Goal: Task Accomplishment & Management: Manage account settings

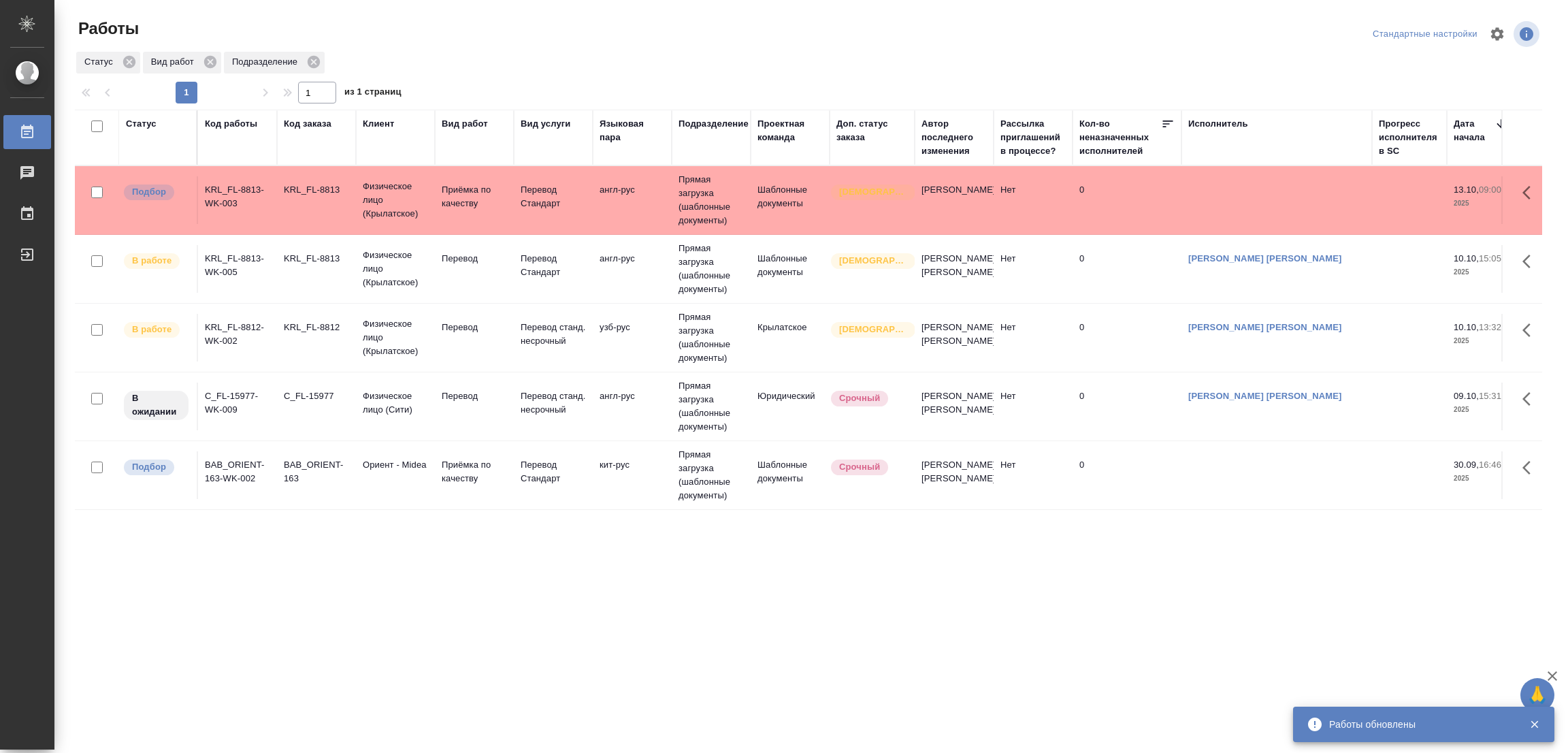
click at [401, 733] on div ".cls-1 fill:#fff; AWATERA [PERSON_NAME] Работы 0 Чаты График Выйти Работы Станд…" at bounding box center [784, 376] width 1568 height 753
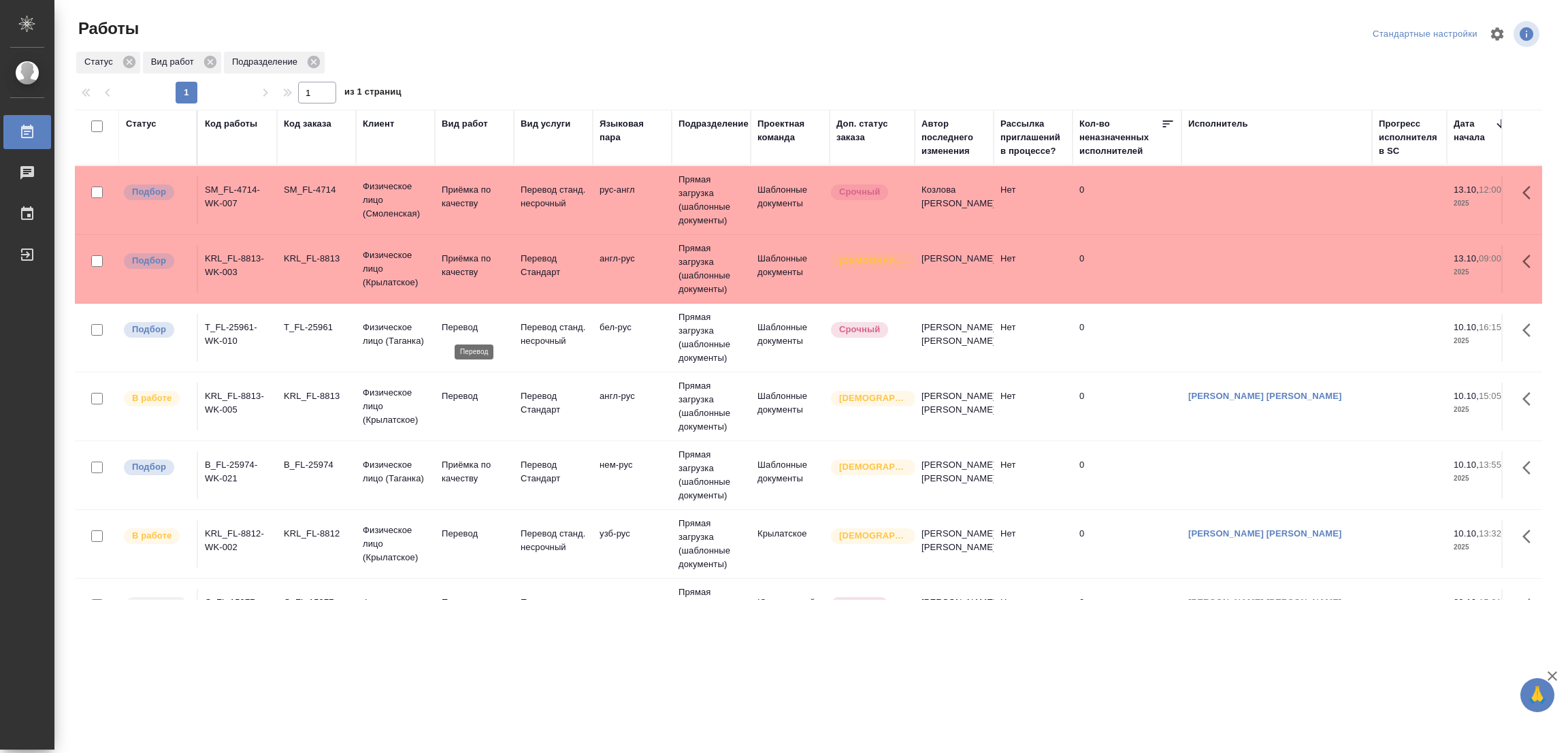
click at [459, 324] on p "Перевод" at bounding box center [475, 327] width 66 height 14
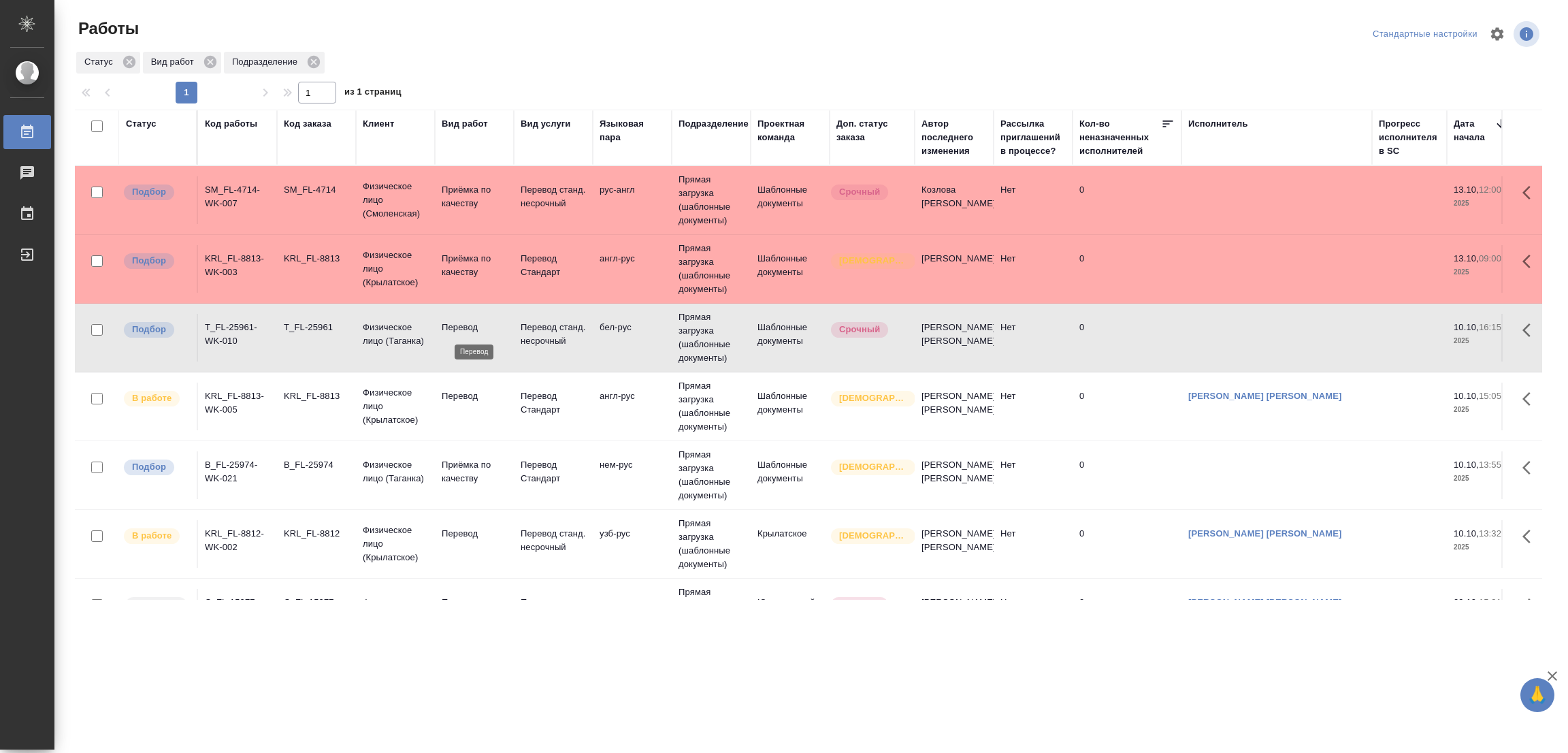
click at [459, 324] on p "Перевод" at bounding box center [475, 327] width 66 height 14
click at [245, 437] on tr "В работе KRL_FL-8813-WK-005 KRL_FL-8813 Физическое лицо (Крылатское) Перевод Пе…" at bounding box center [1470, 406] width 2791 height 68
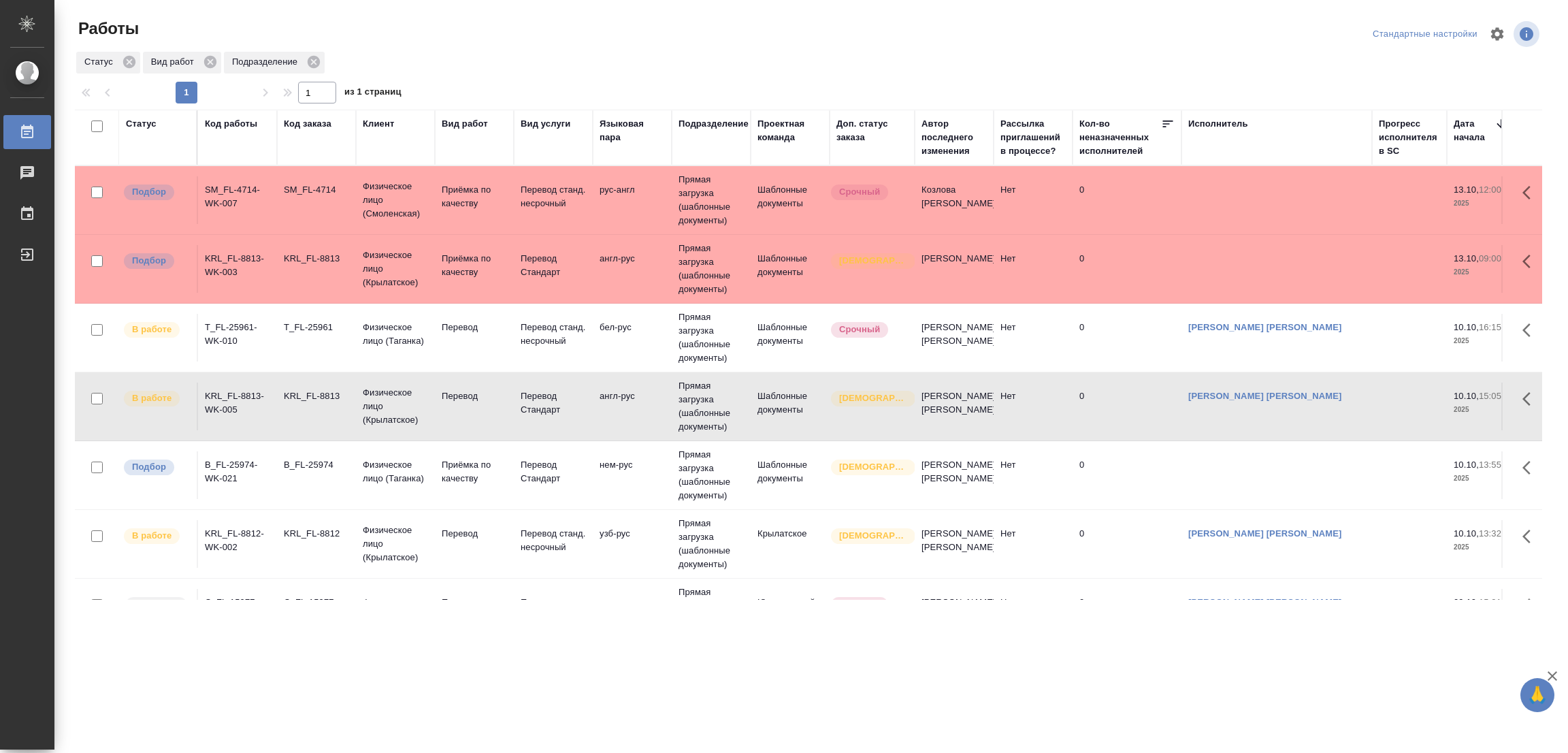
scroll to position [64, 0]
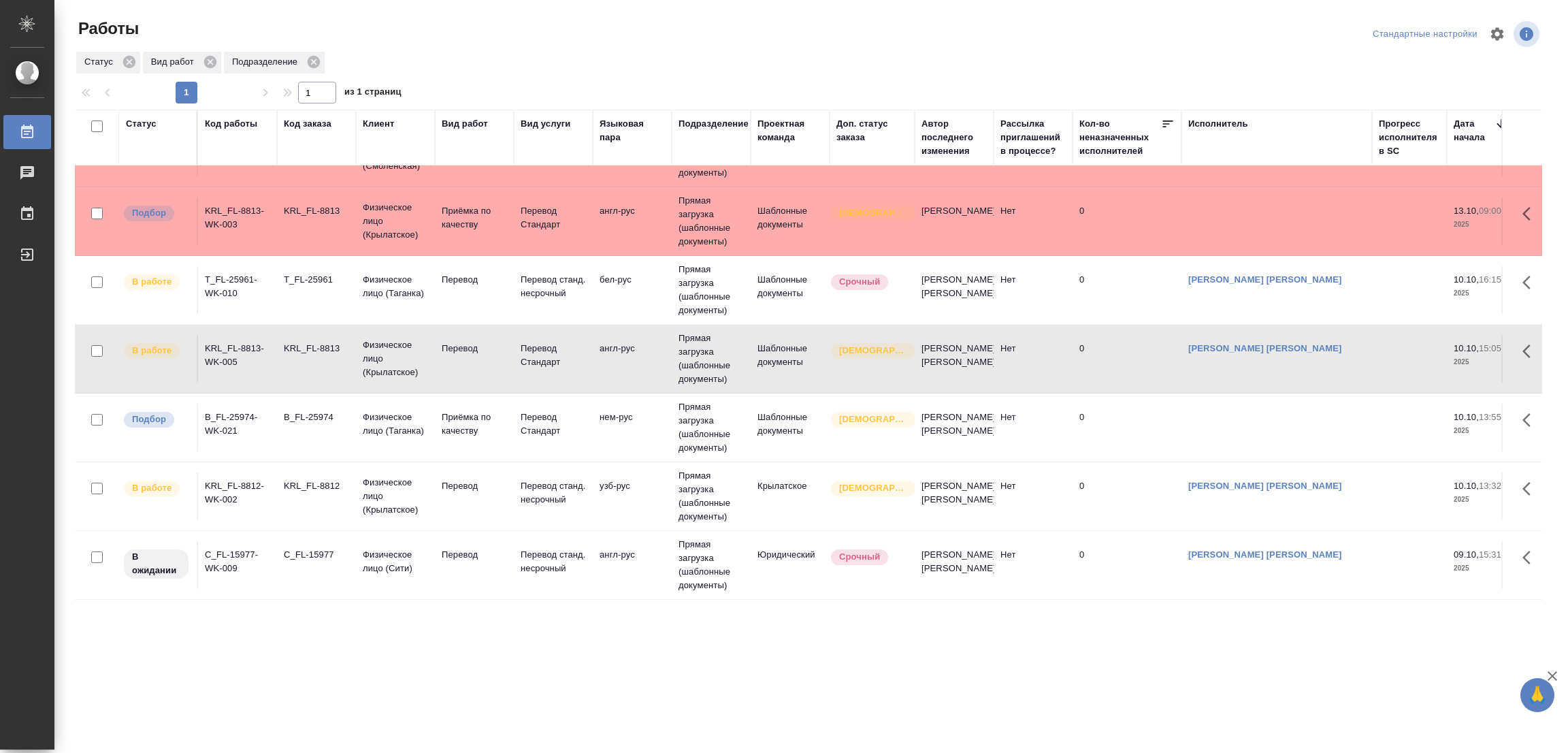
click at [203, 699] on div ".cls-1 fill:#fff; AWATERA [PERSON_NAME] Работы 0 Чаты График Выйти Работы Станд…" at bounding box center [784, 376] width 1568 height 753
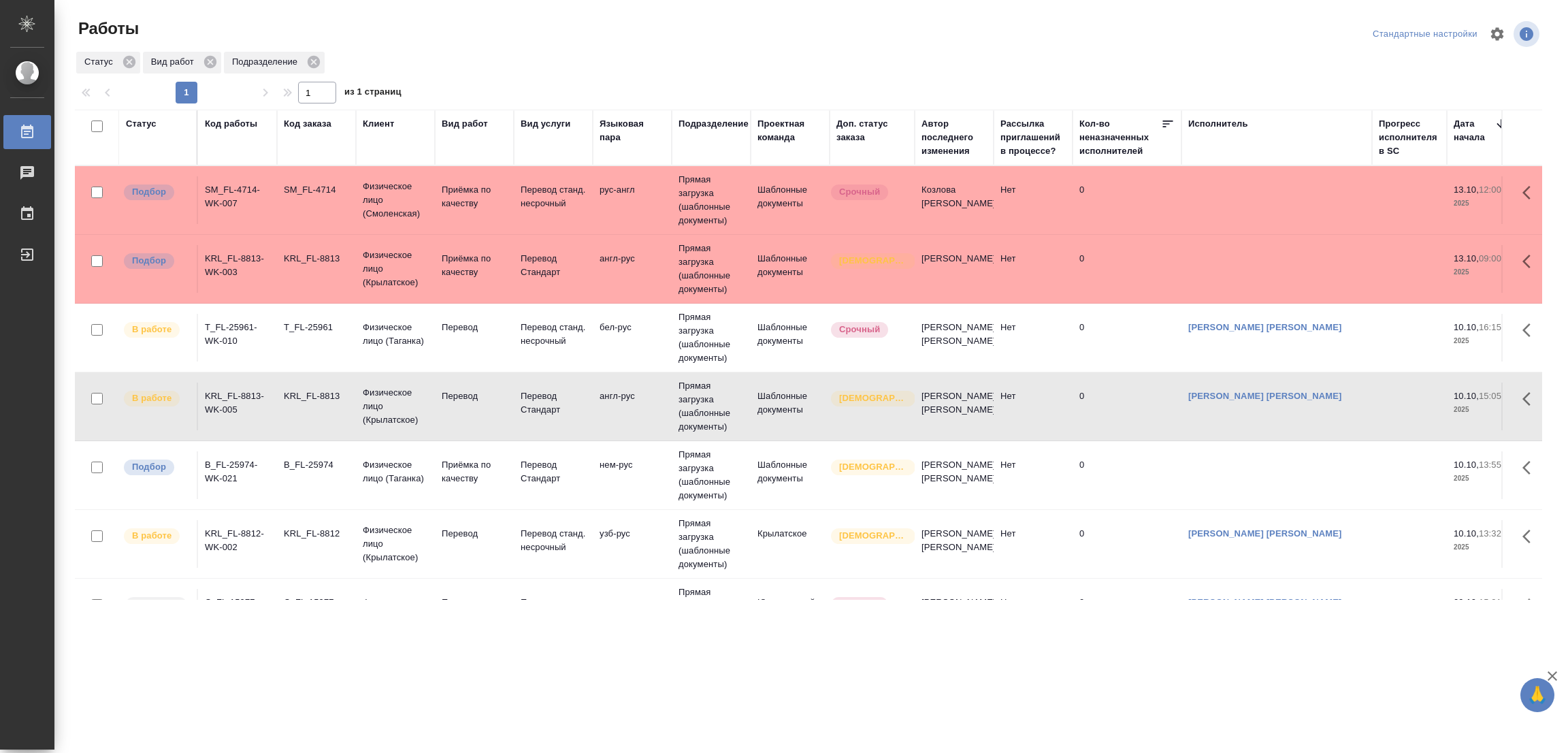
click at [288, 671] on div ".cls-1 fill:#fff; AWATERA [PERSON_NAME] Работы 0 Чаты График Выйти Работы Станд…" at bounding box center [784, 376] width 1568 height 753
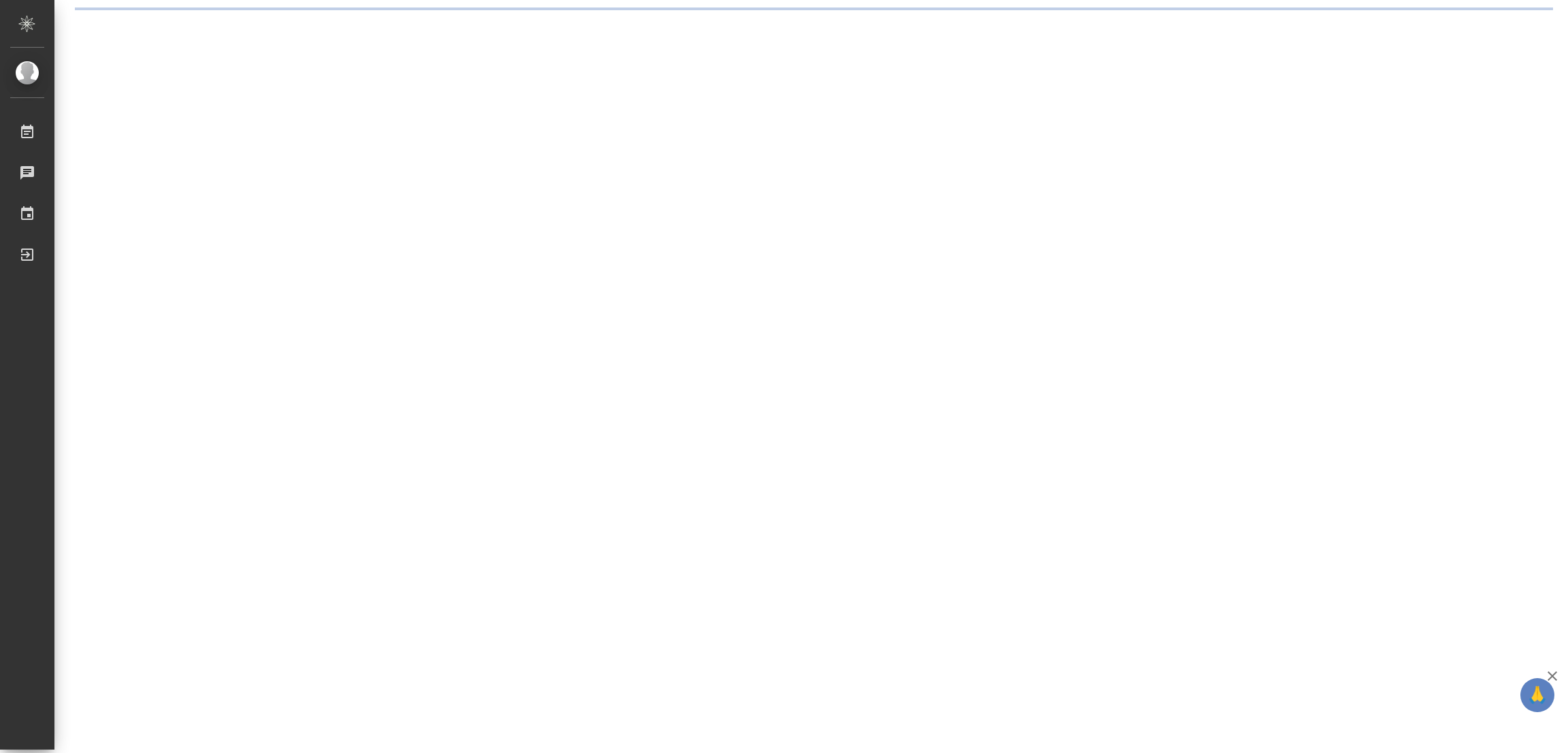
click at [516, 129] on div ".cls-1 fill:#fff; AWATERA [PERSON_NAME] Работы 0 Чаты График Выйти" at bounding box center [784, 376] width 1568 height 753
click at [528, 294] on div ".cls-1 fill:#fff; AWATERA [PERSON_NAME] Работы 0 Чаты График Выйти" at bounding box center [784, 376] width 1568 height 753
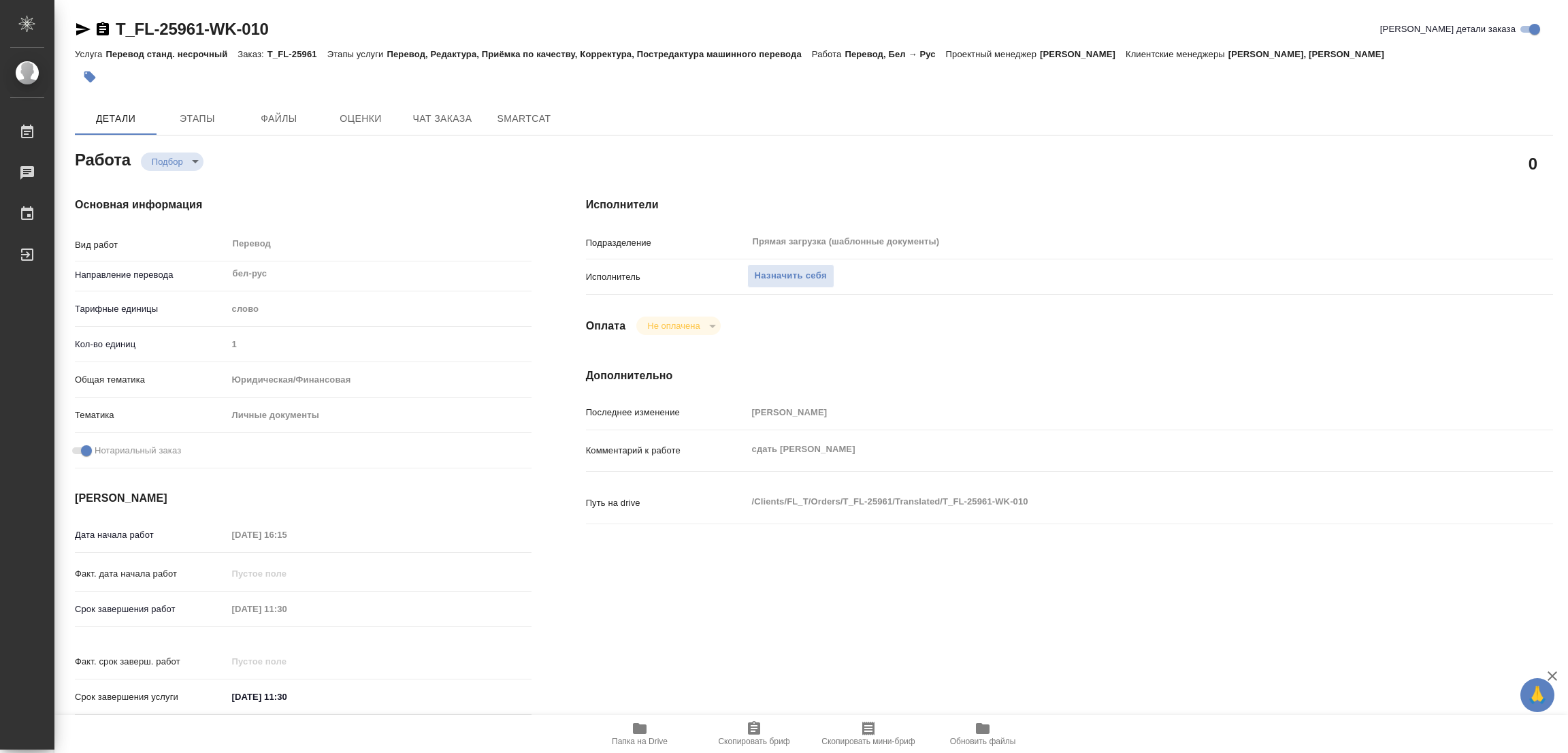
type textarea "x"
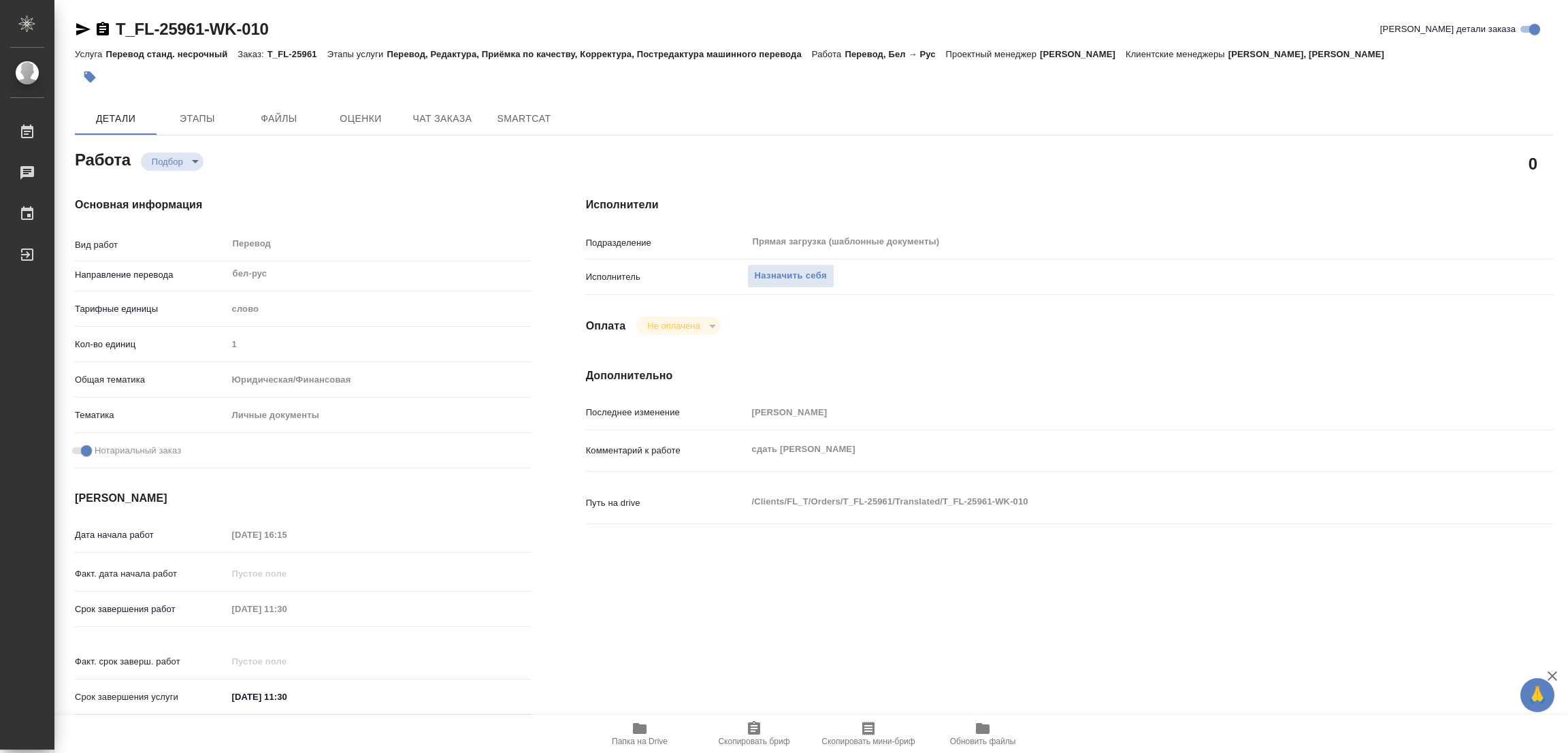
type textarea "x"
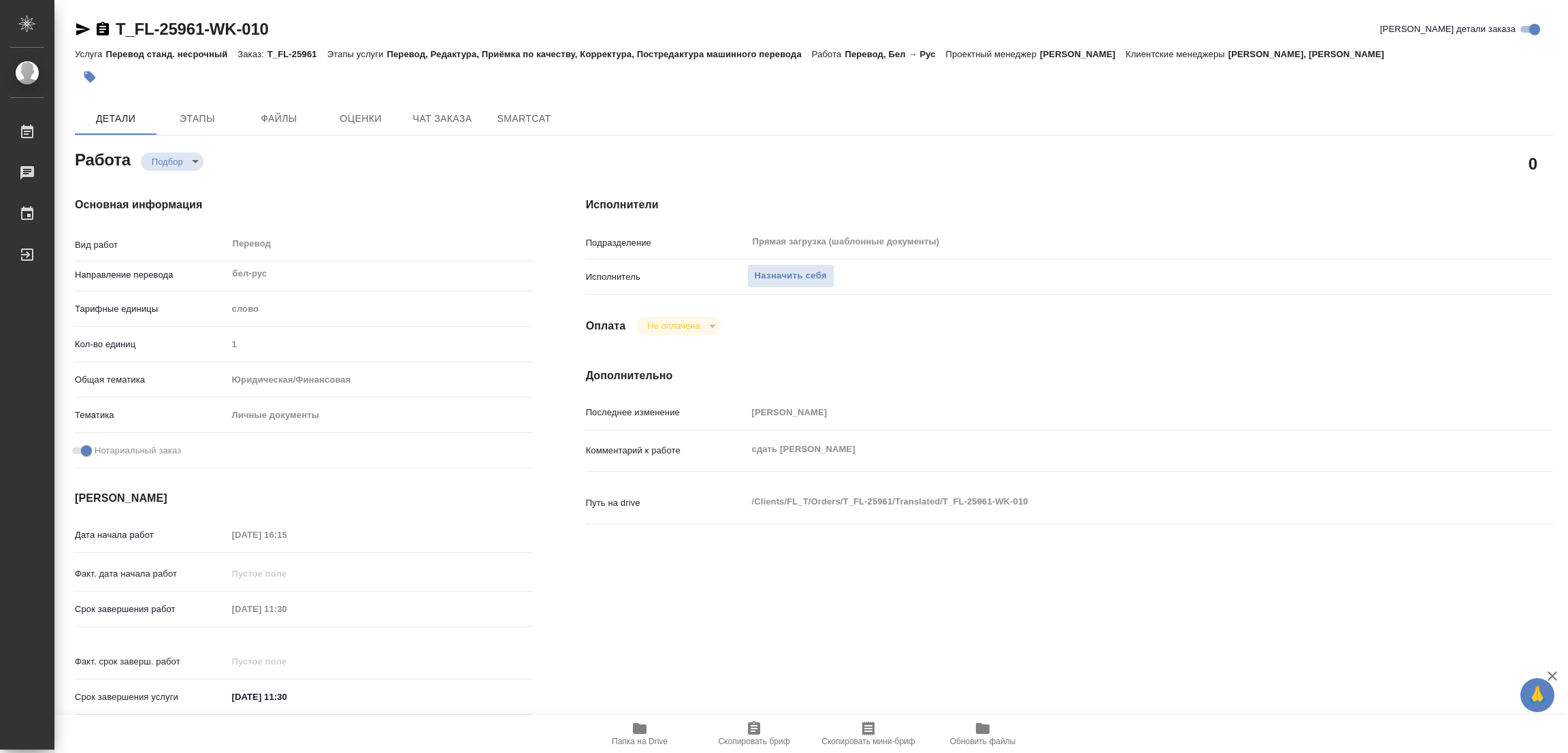
type textarea "x"
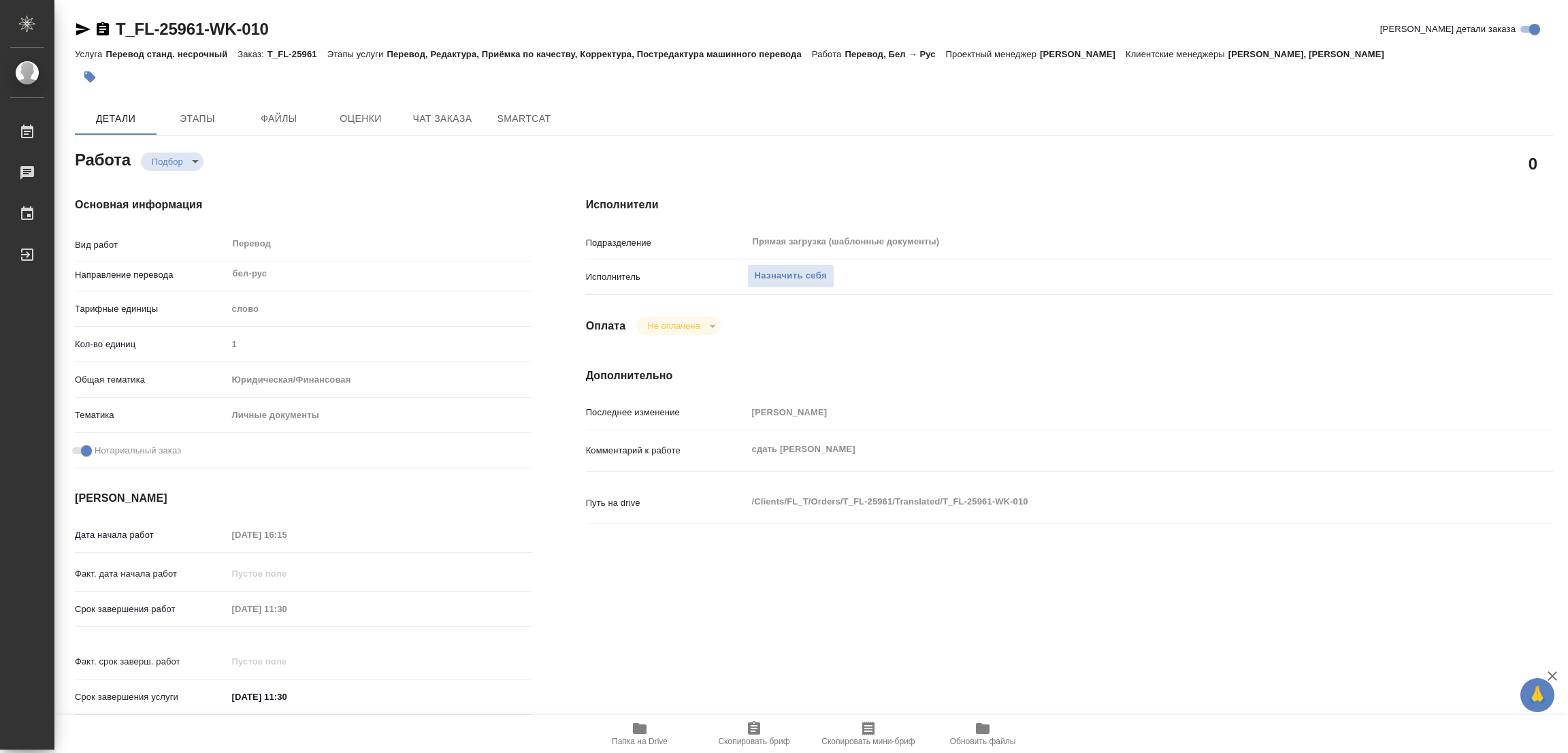
type textarea "x"
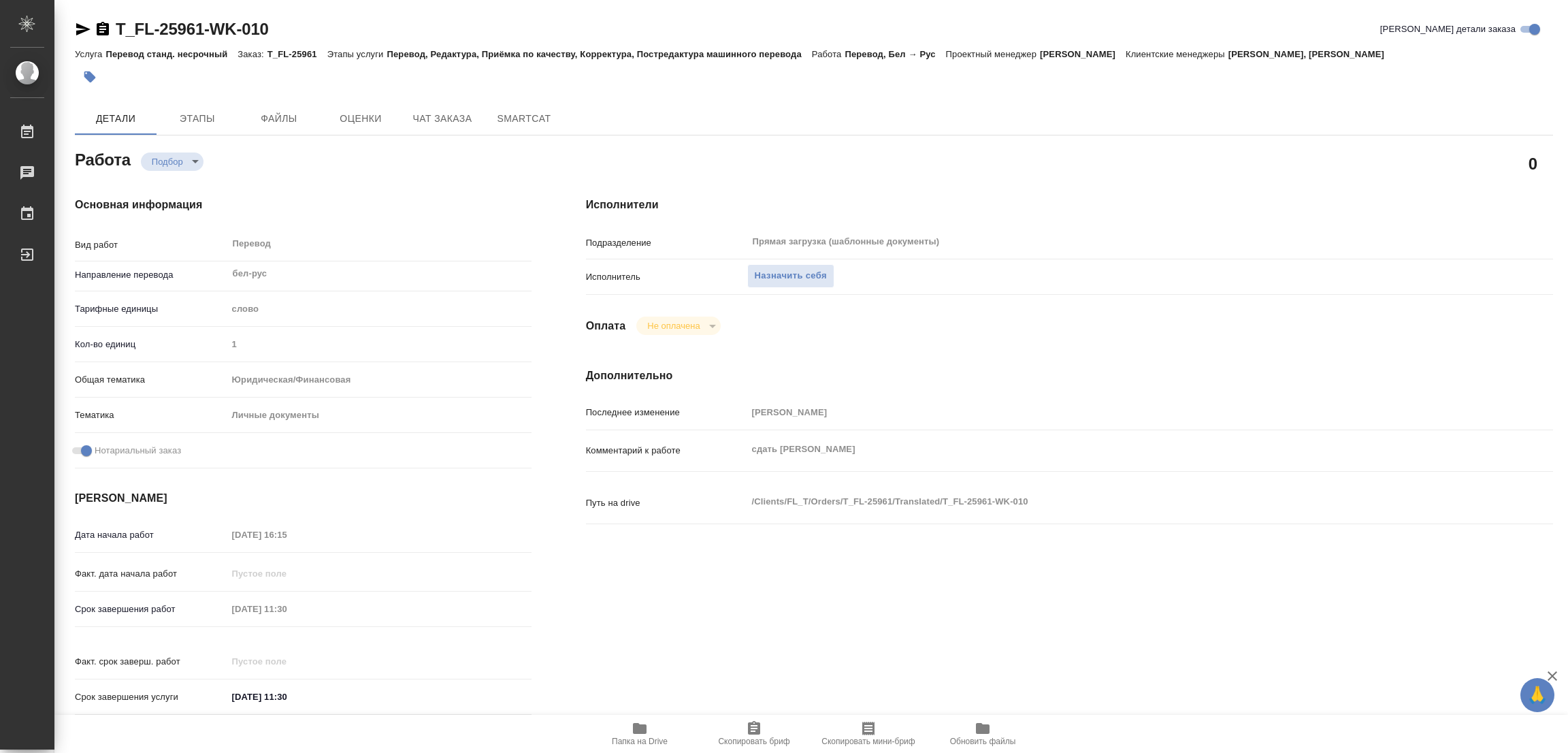
type textarea "x"
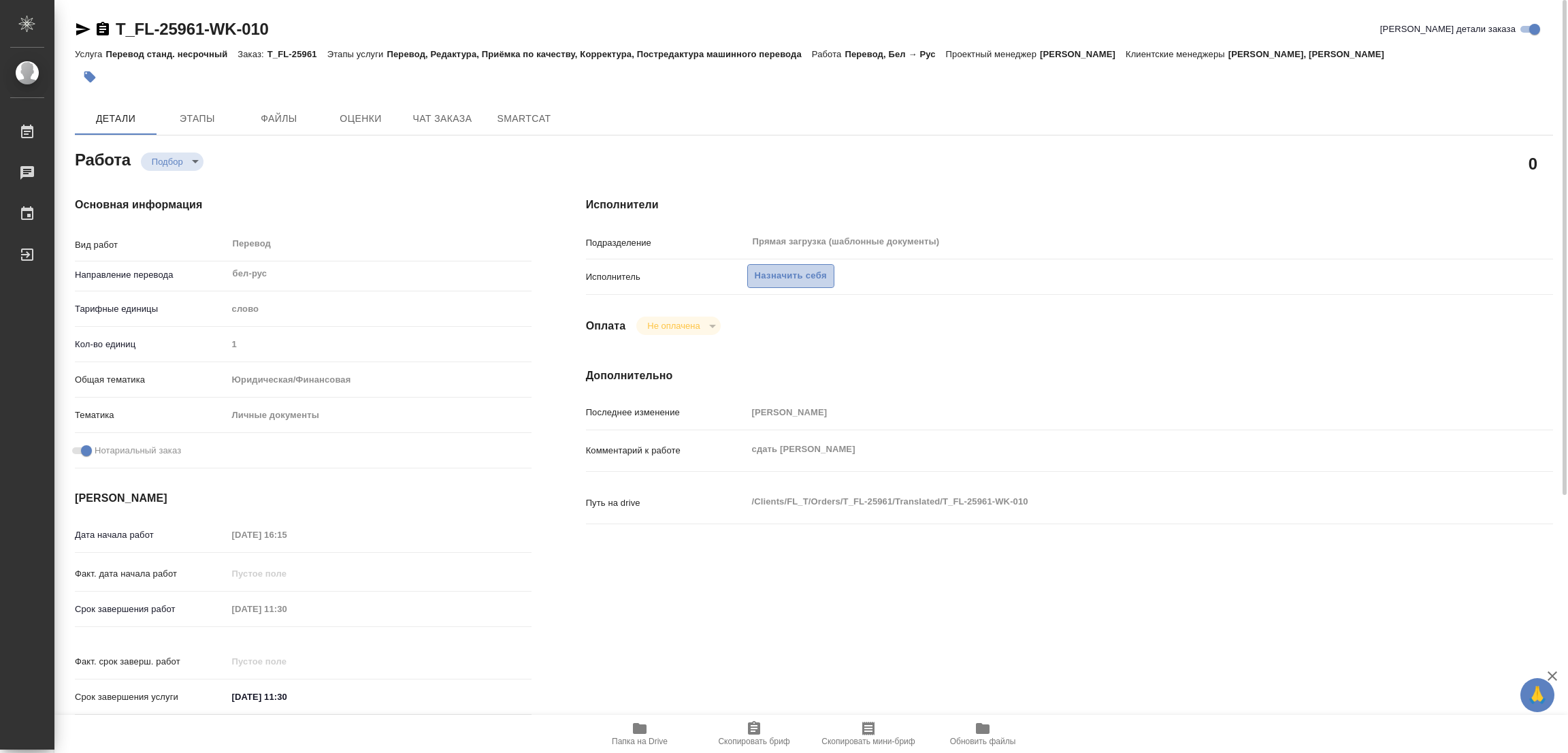
click at [778, 272] on span "Назначить себя" at bounding box center [790, 276] width 72 height 16
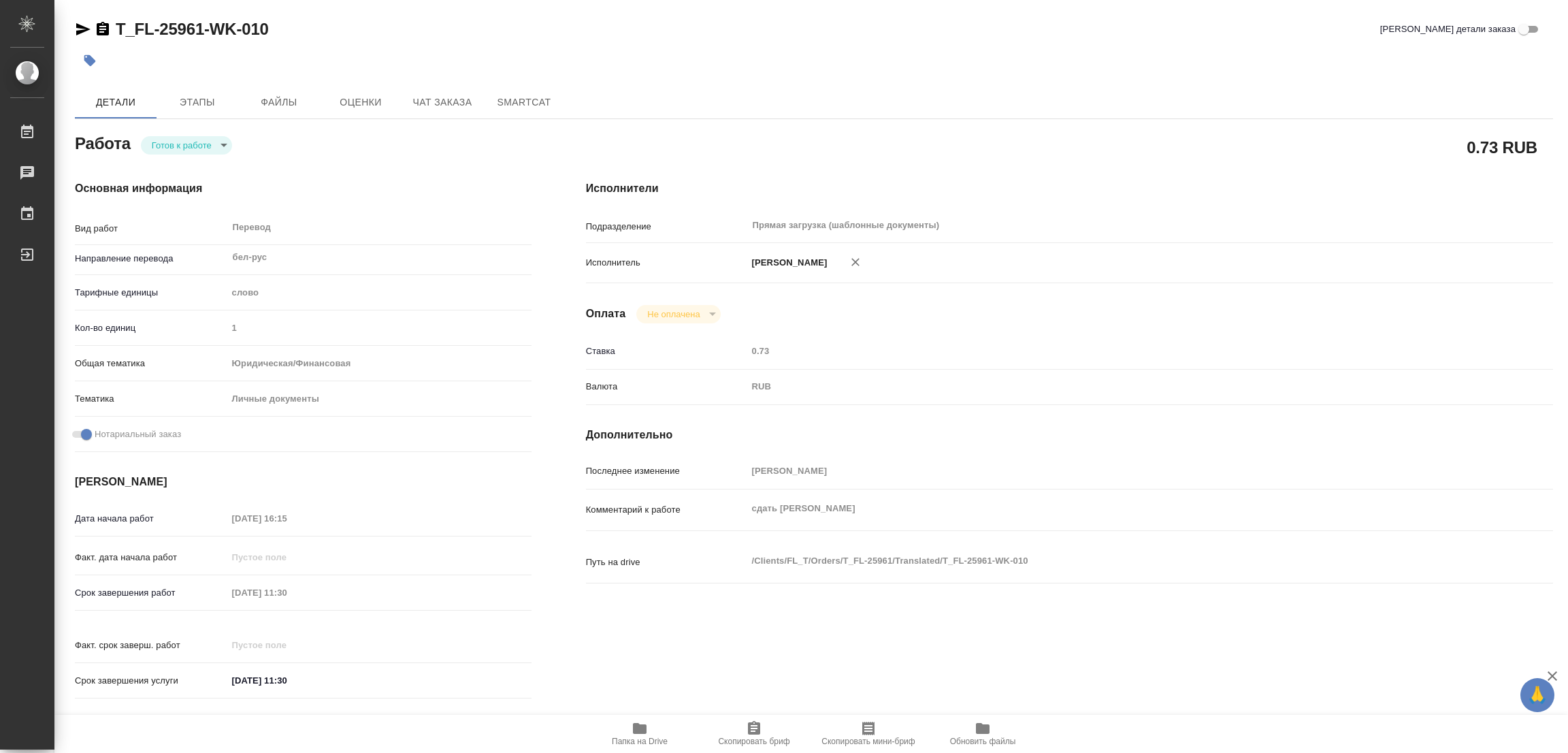
type textarea "x"
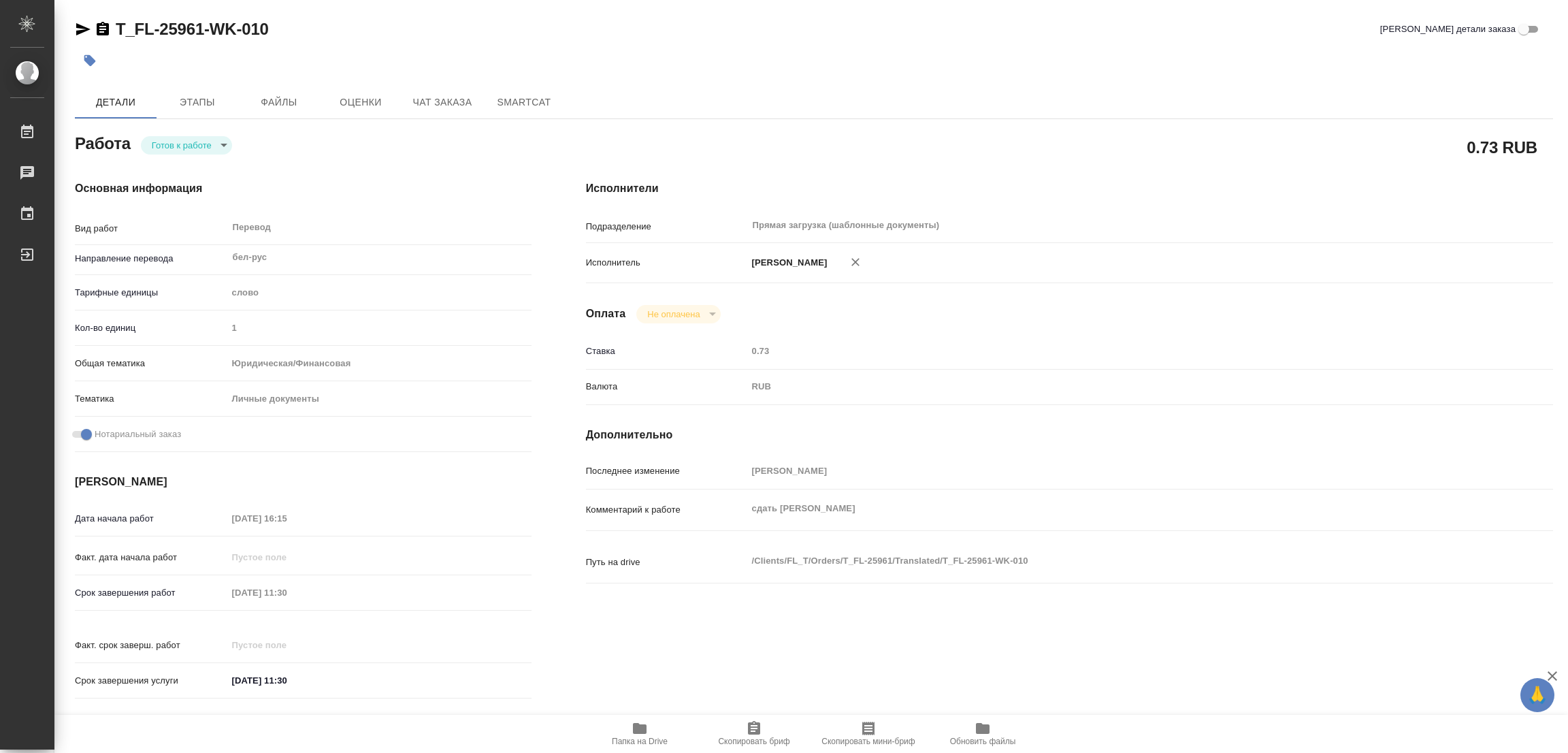
type textarea "x"
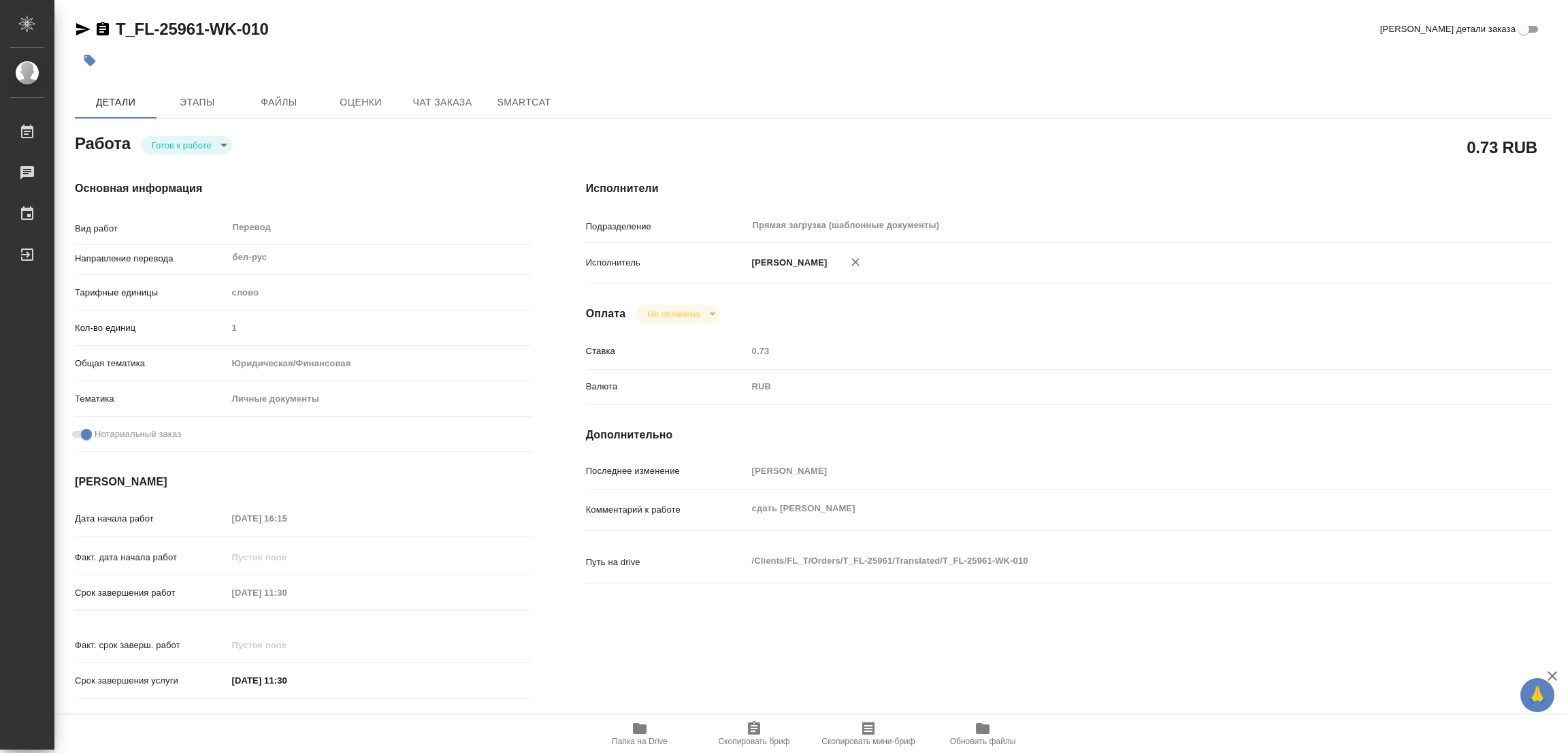
click at [171, 157] on div "Основная информация Вид работ Перевод x ​ Направление перевода бел-рус ​ Тарифн…" at bounding box center [303, 444] width 511 height 581
type textarea "x"
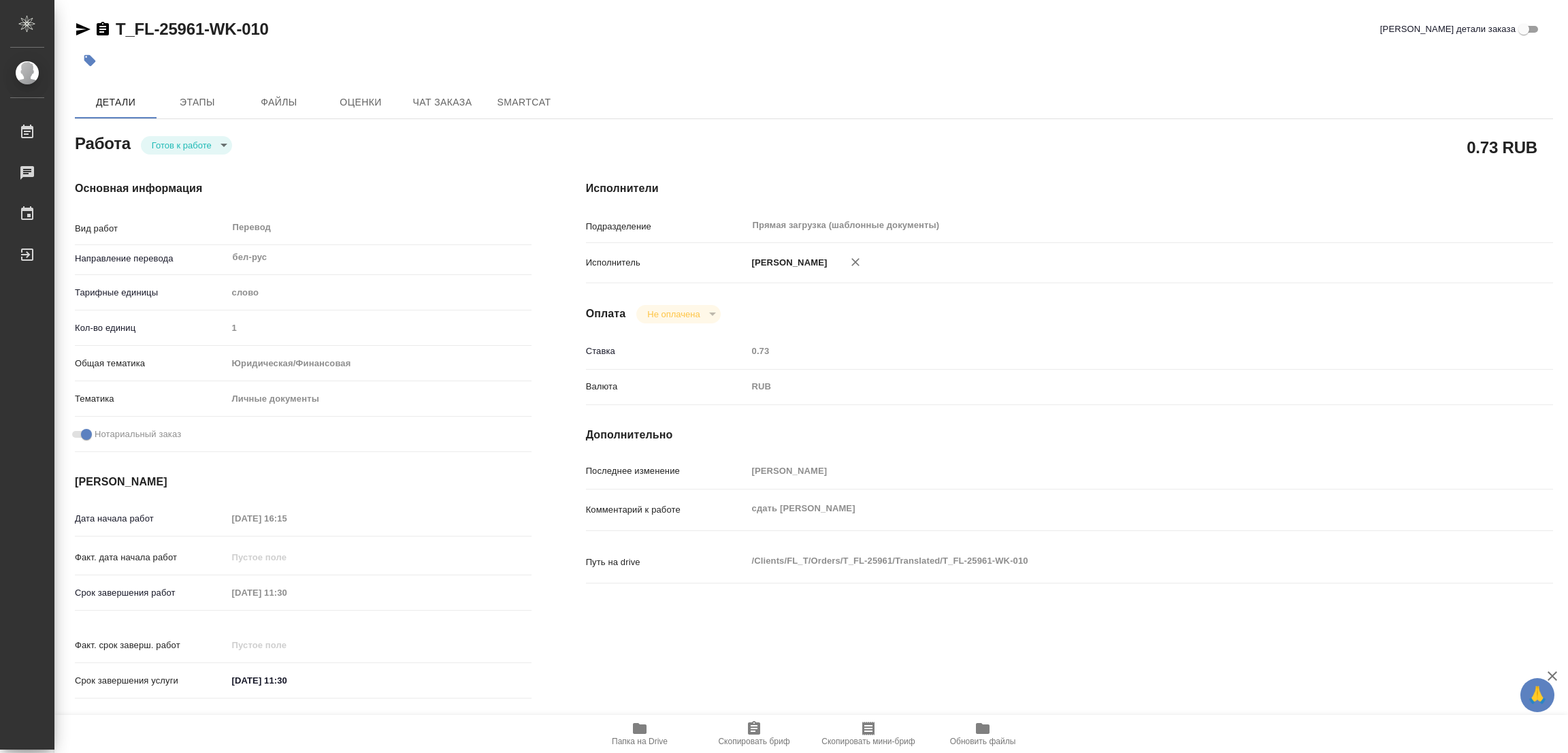
type textarea "x"
click at [171, 148] on body "🙏 .cls-1 fill:#fff; AWATERA Popova Galina Работы 0 Чаты График Выйти T_FL-25961…" at bounding box center [784, 376] width 1568 height 753
type textarea "x"
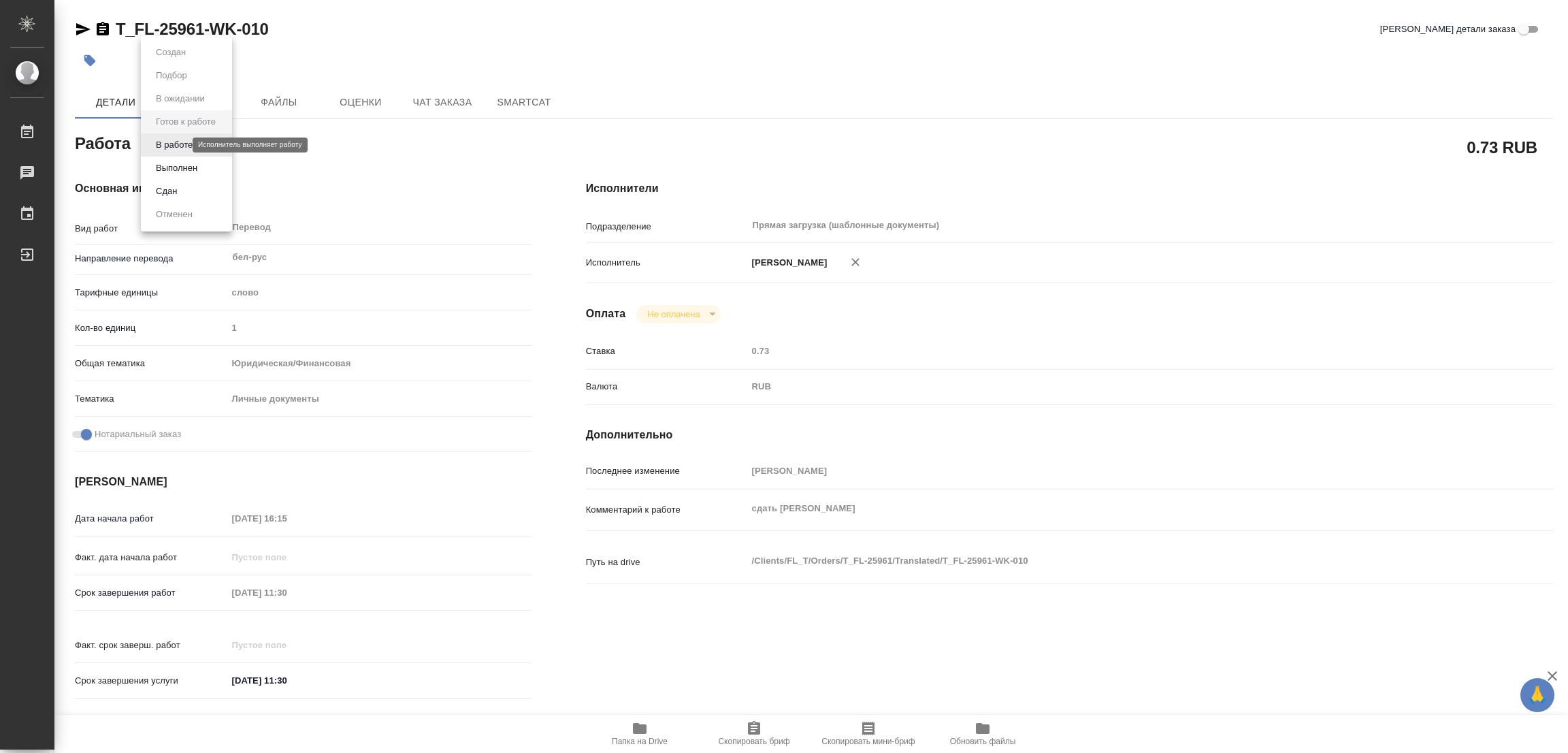
type textarea "x"
click at [174, 143] on button "В работе" at bounding box center [173, 145] width 45 height 15
type textarea "x"
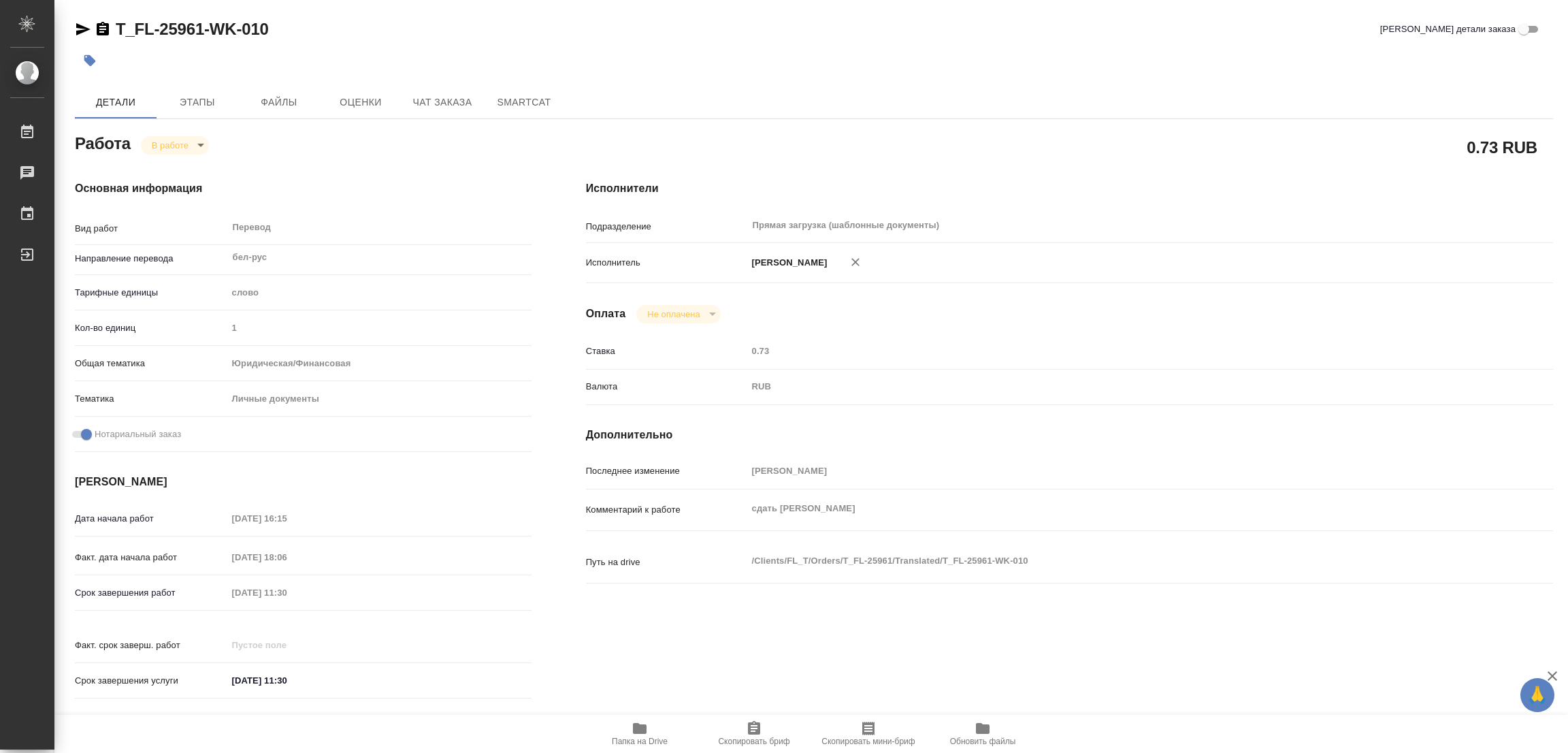
type textarea "x"
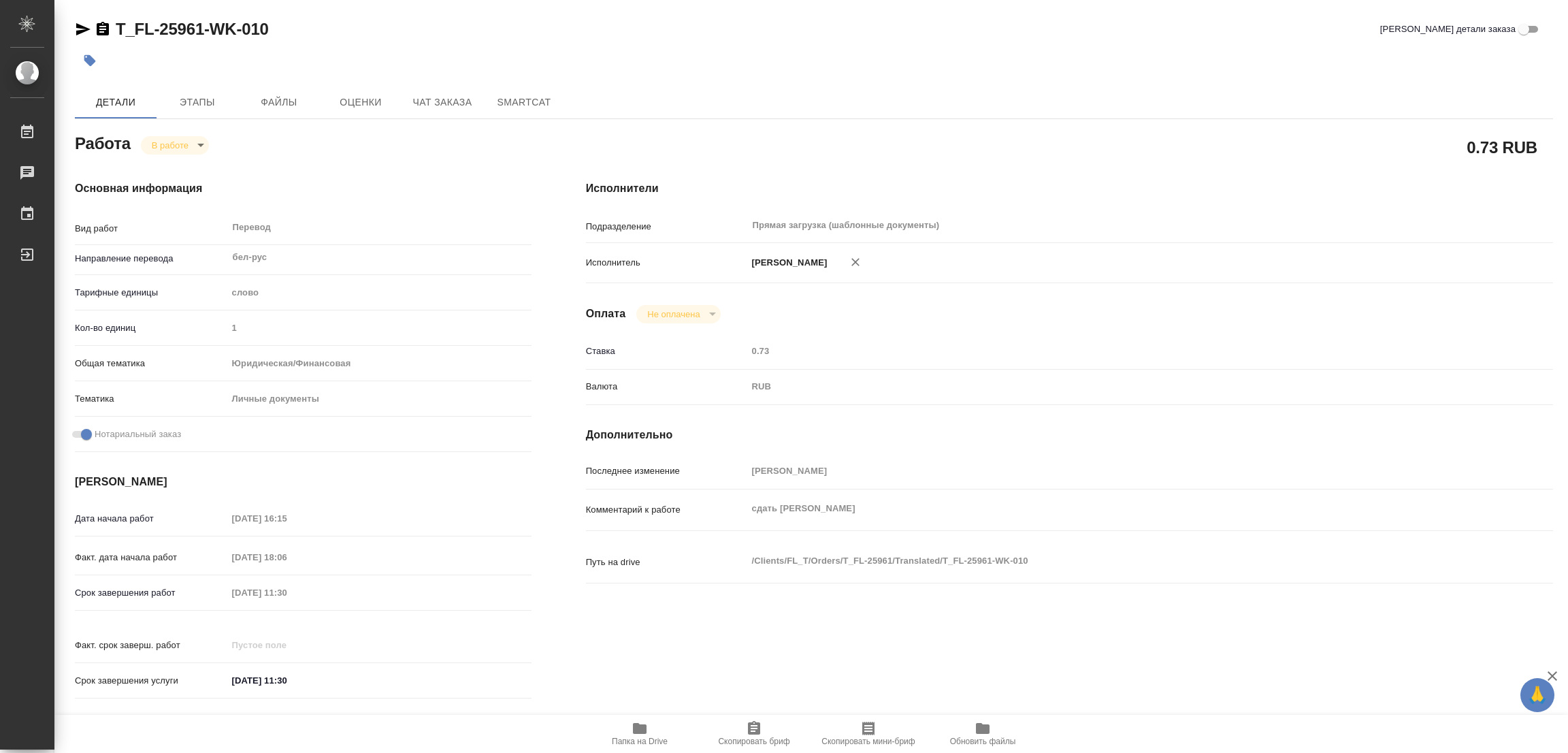
type textarea "x"
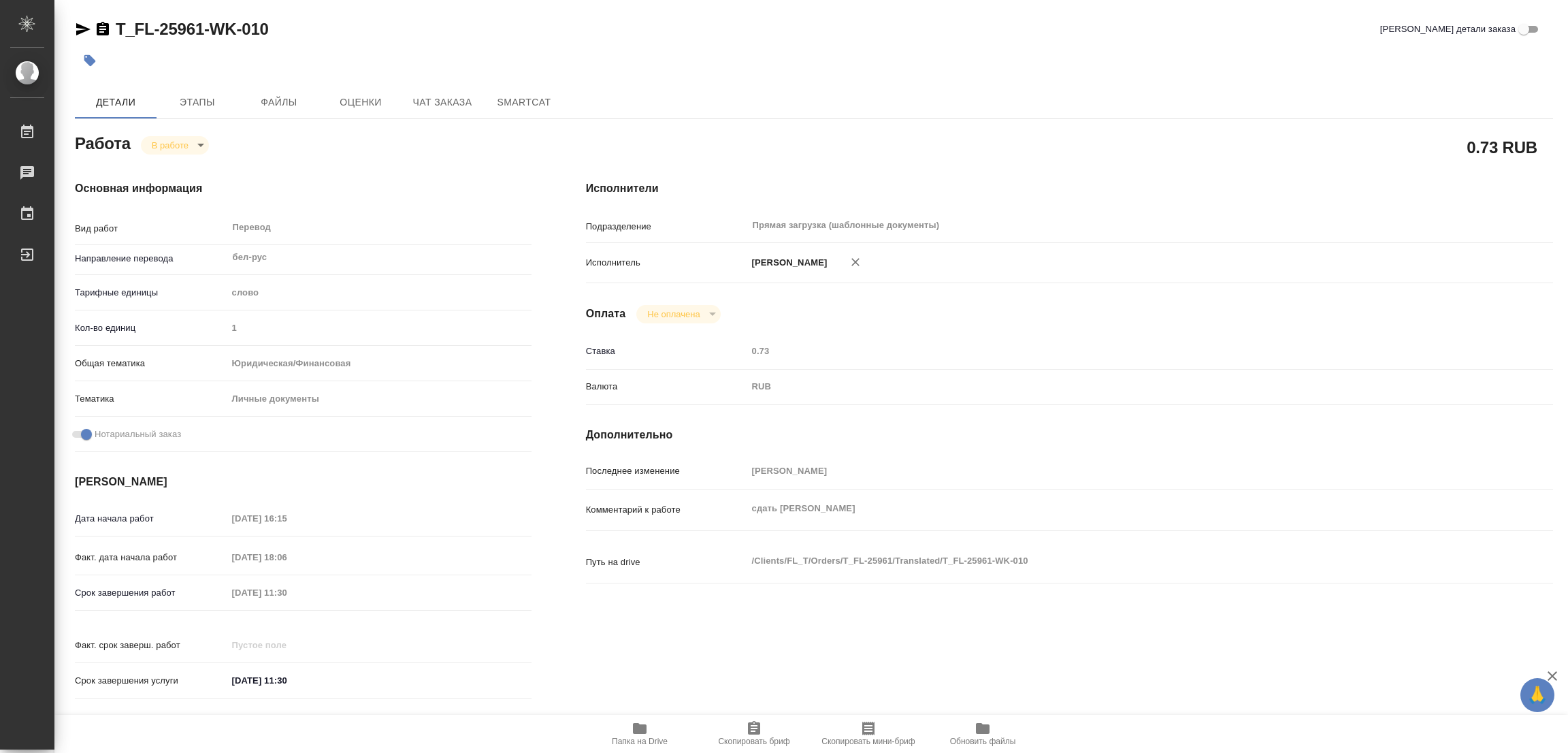
type textarea "x"
